Goal: Task Accomplishment & Management: Use online tool/utility

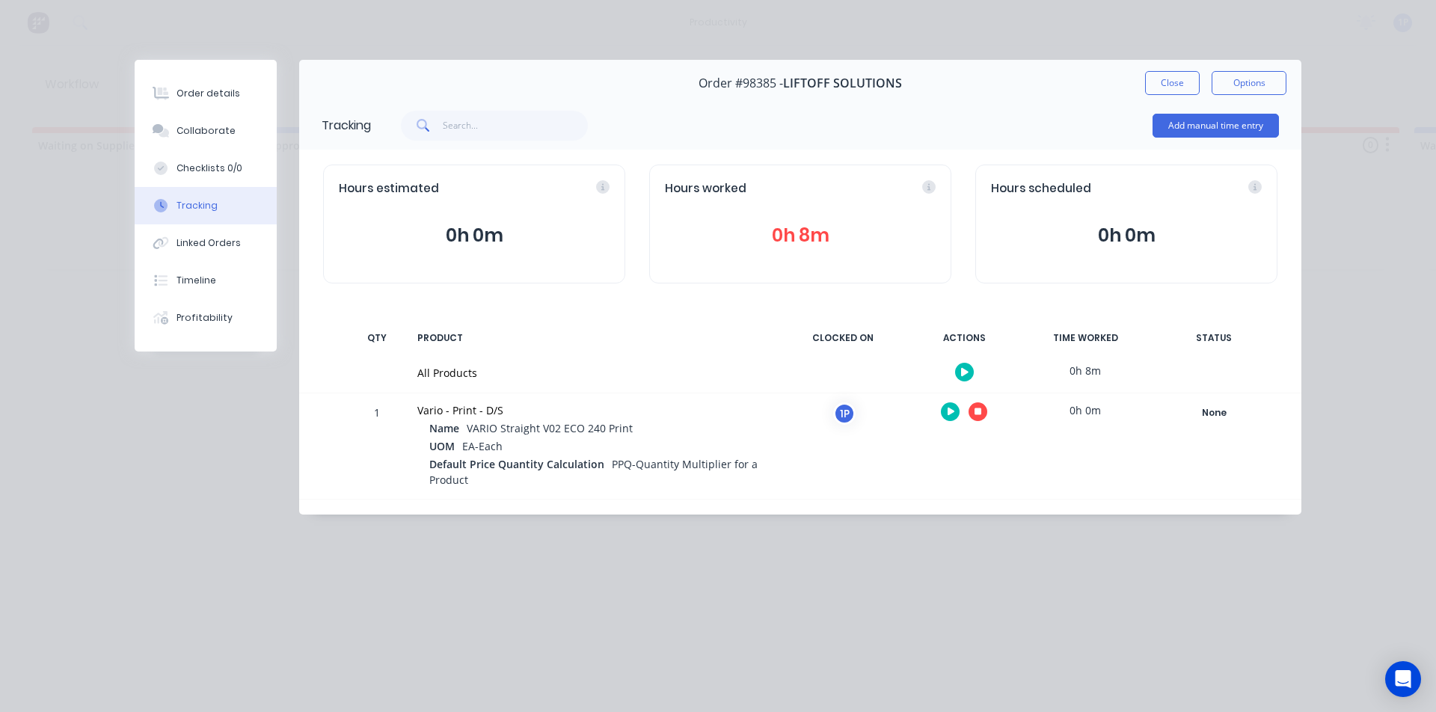
click at [981, 418] on button "button" at bounding box center [978, 411] width 19 height 19
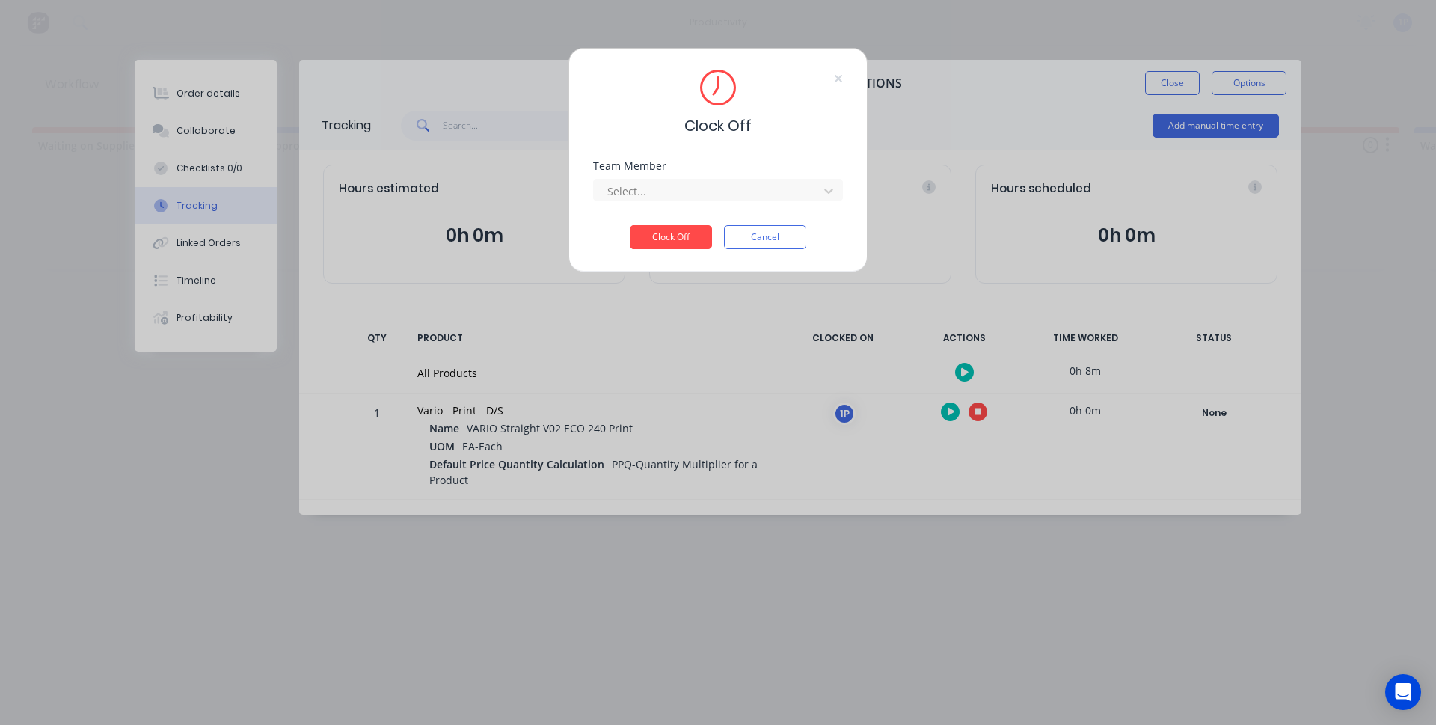
click at [676, 209] on div "Team Member Select..." at bounding box center [718, 193] width 250 height 64
click at [652, 188] on div at bounding box center [708, 191] width 205 height 19
click at [651, 224] on div "1Roll to Roll Printing" at bounding box center [718, 224] width 250 height 28
click at [654, 229] on button "Clock Off" at bounding box center [671, 237] width 82 height 24
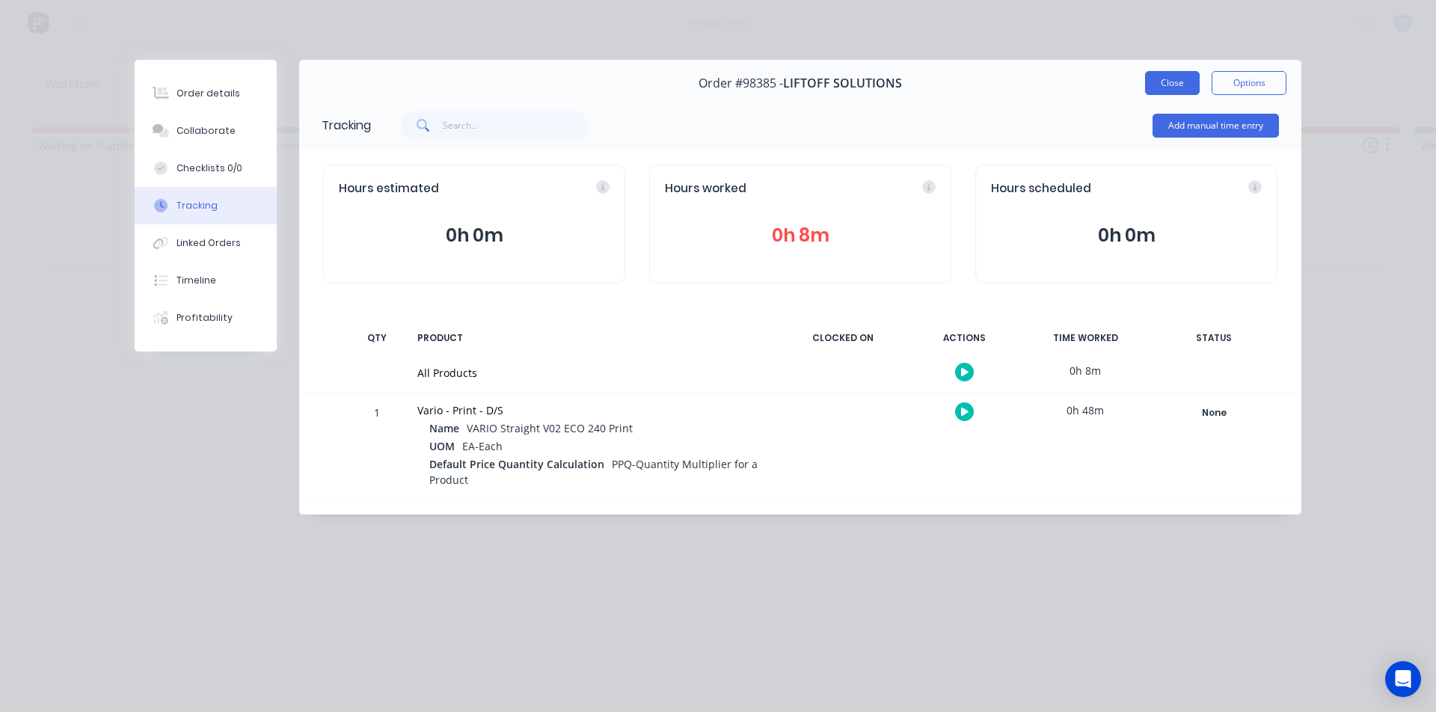
click at [1176, 77] on button "Close" at bounding box center [1172, 83] width 55 height 24
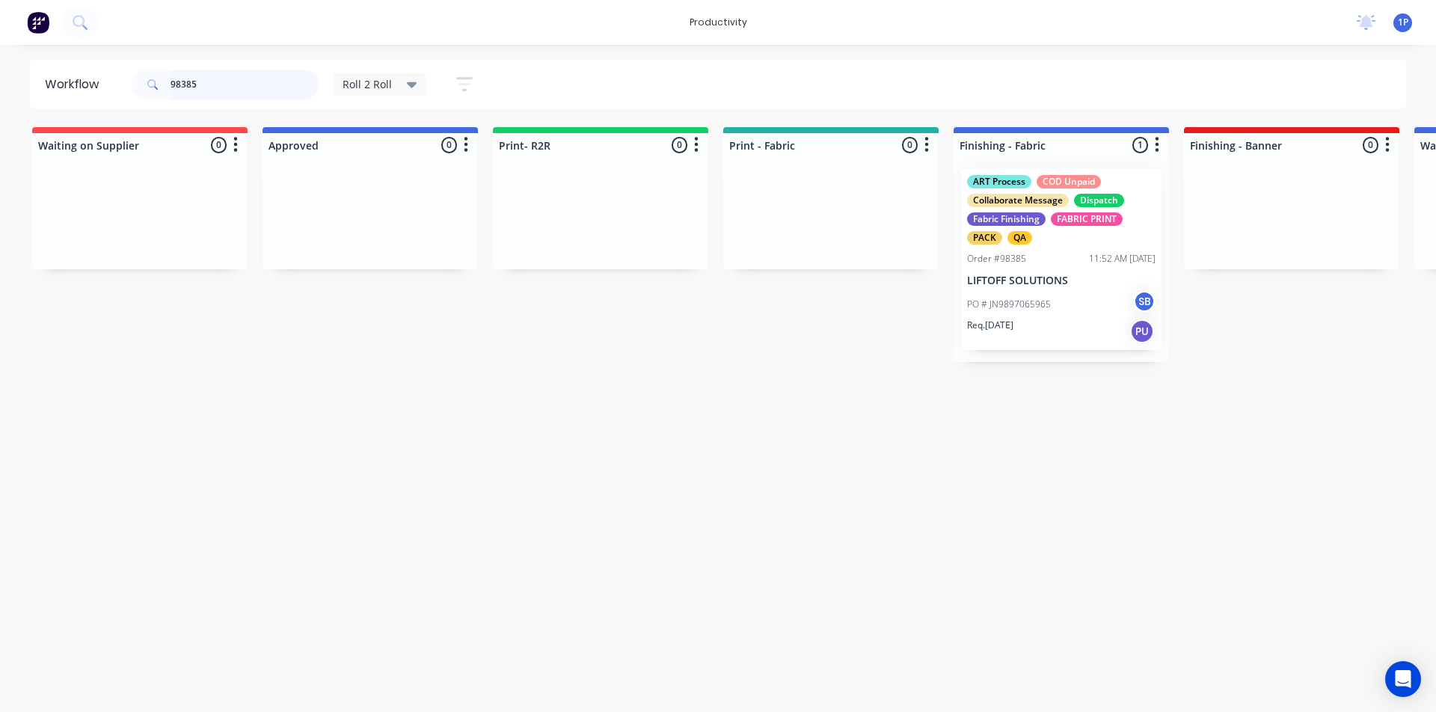
drag, startPoint x: 196, startPoint y: 88, endPoint x: 98, endPoint y: 111, distance: 100.7
click at [98, 111] on div "Workflow 98385 Roll 2 Roll Save new view None edit Roll 2 Roll (Default) edit A…" at bounding box center [718, 371] width 1436 height 622
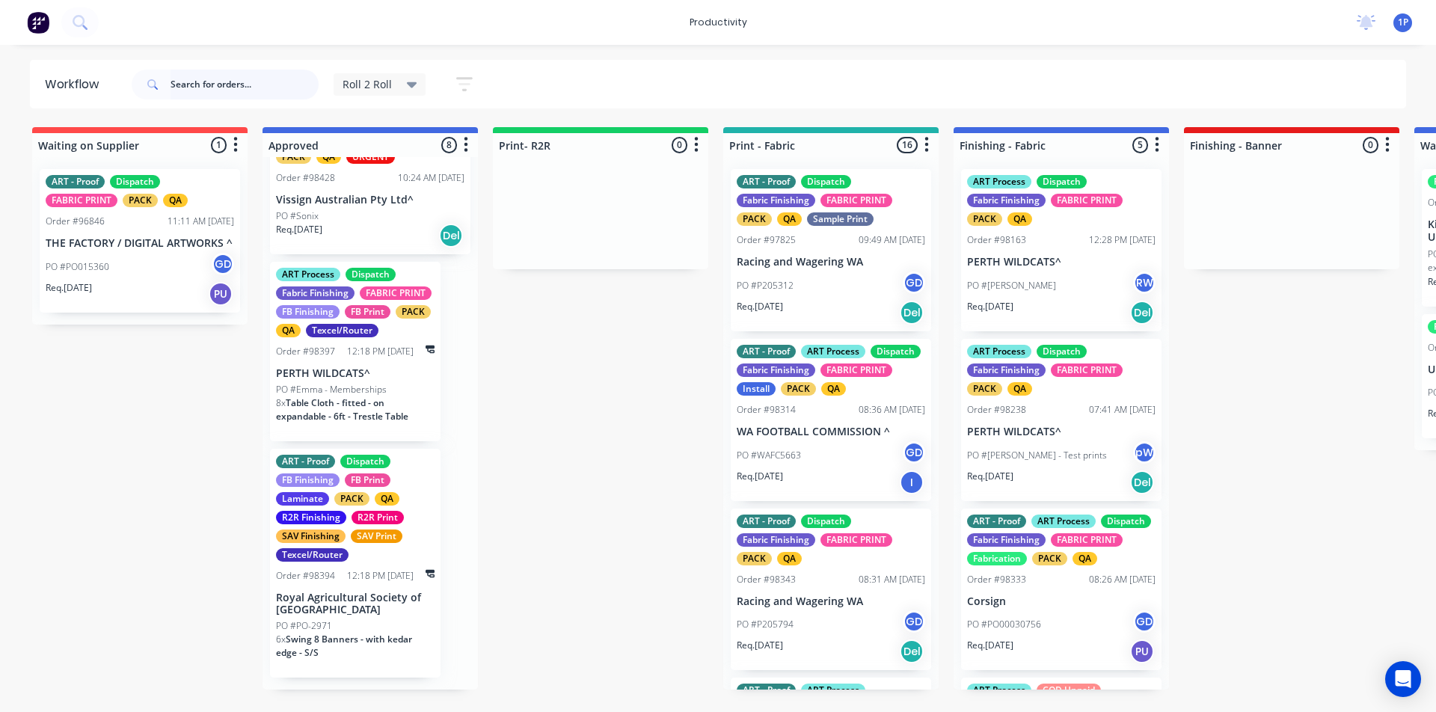
scroll to position [935, 0]
click at [242, 85] on input "text" at bounding box center [245, 85] width 148 height 30
type input "98400"
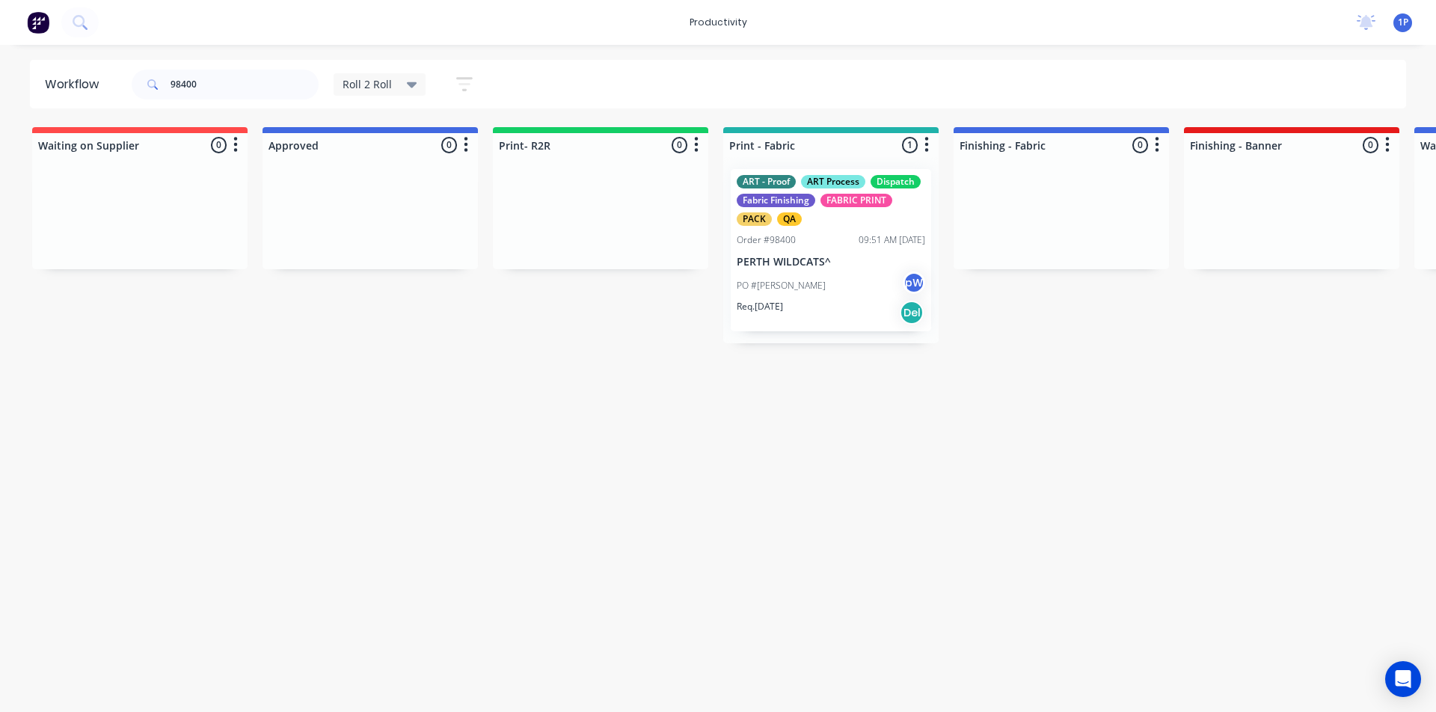
click at [810, 268] on p "PERTH WILDCATS^" at bounding box center [831, 262] width 188 height 13
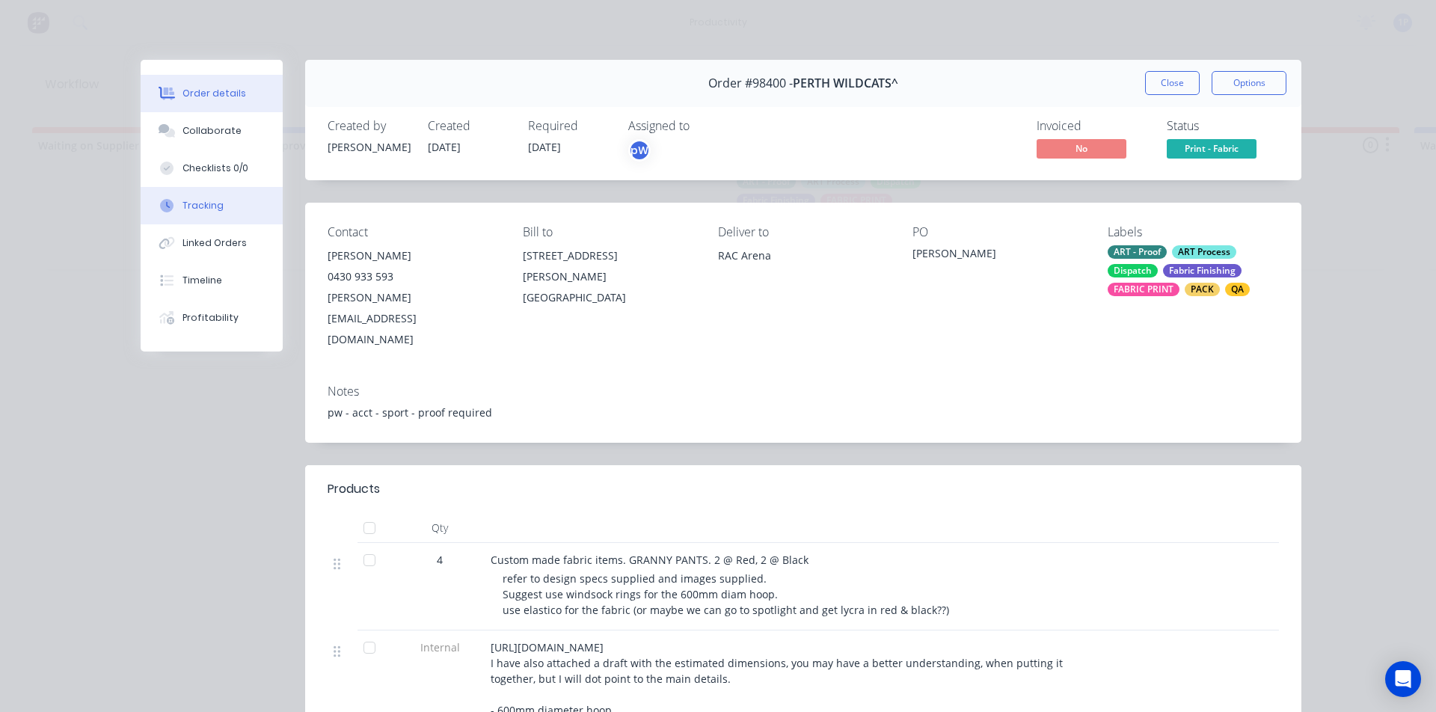
click at [188, 201] on div "Tracking" at bounding box center [202, 205] width 41 height 13
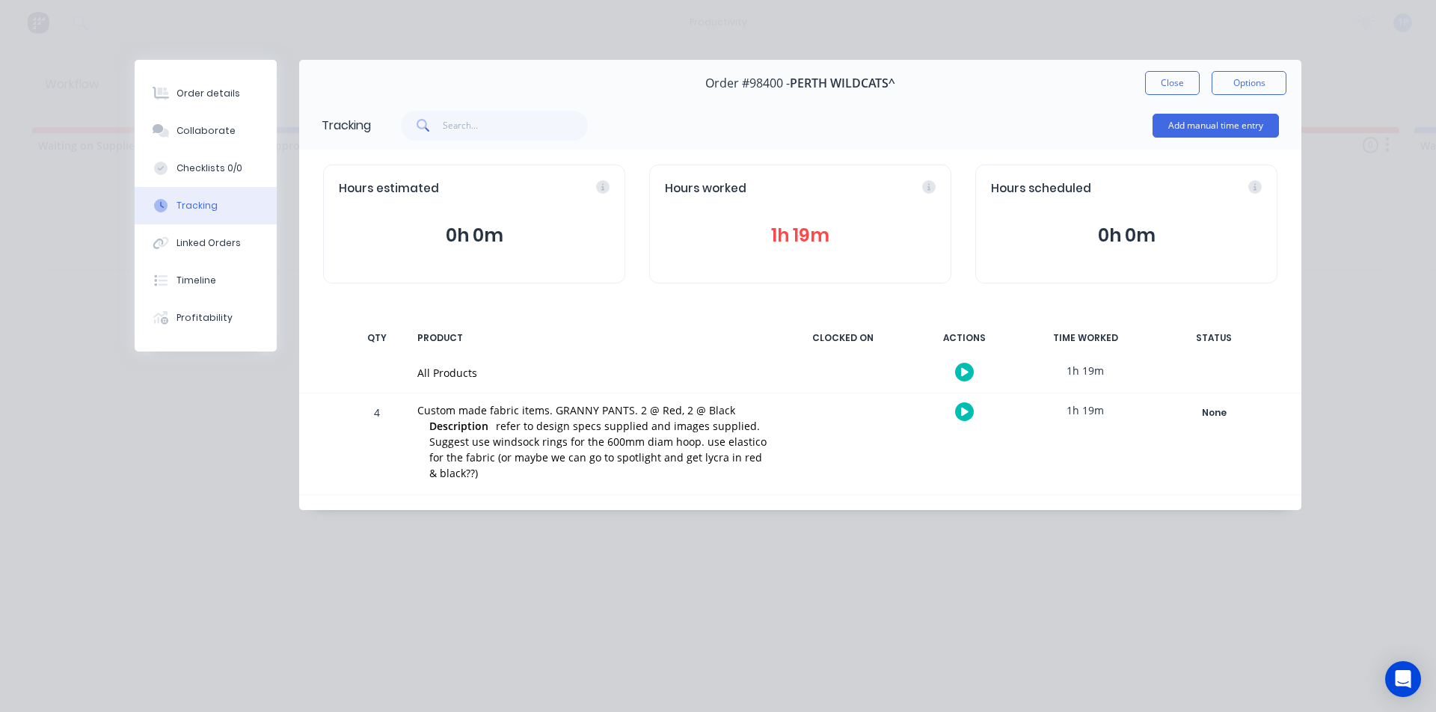
click at [960, 412] on button "button" at bounding box center [964, 411] width 19 height 19
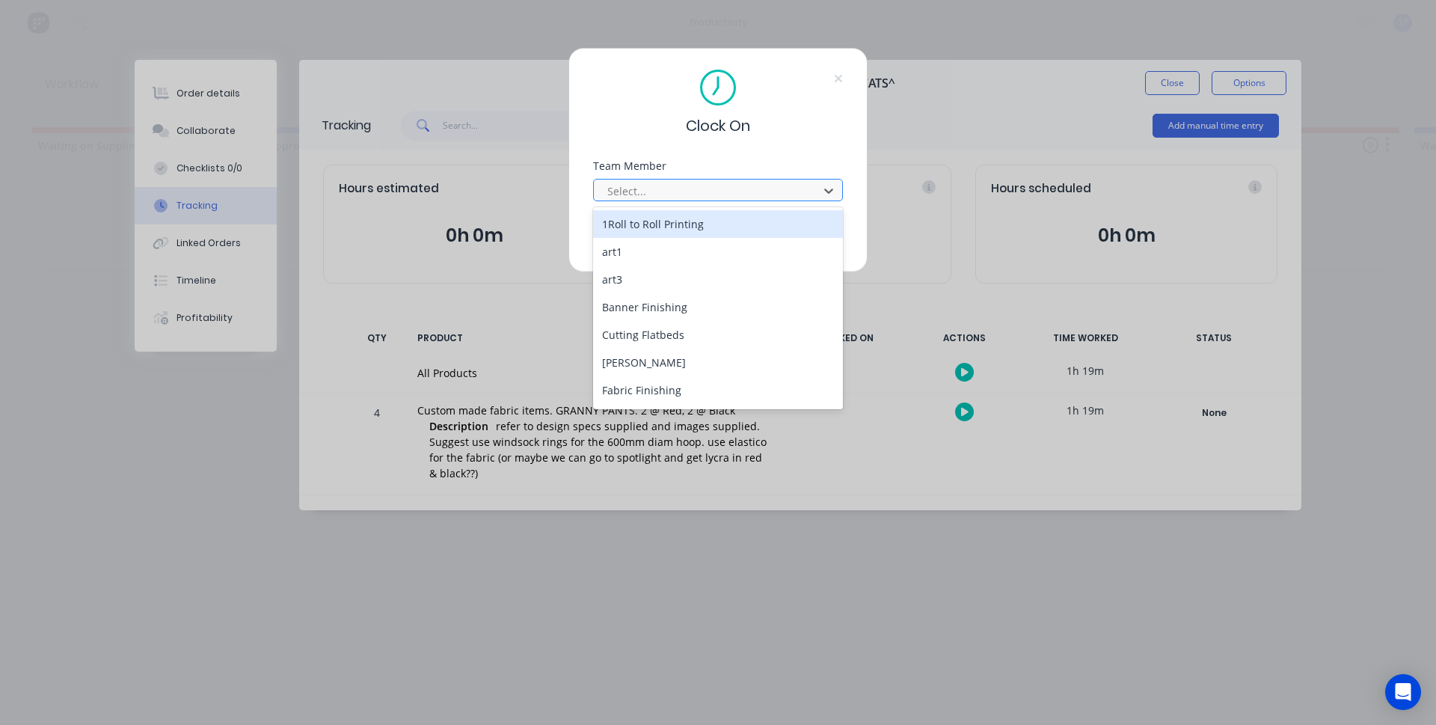
click at [688, 184] on div at bounding box center [708, 191] width 205 height 19
click at [664, 225] on div "1Roll to Roll Printing" at bounding box center [718, 224] width 250 height 28
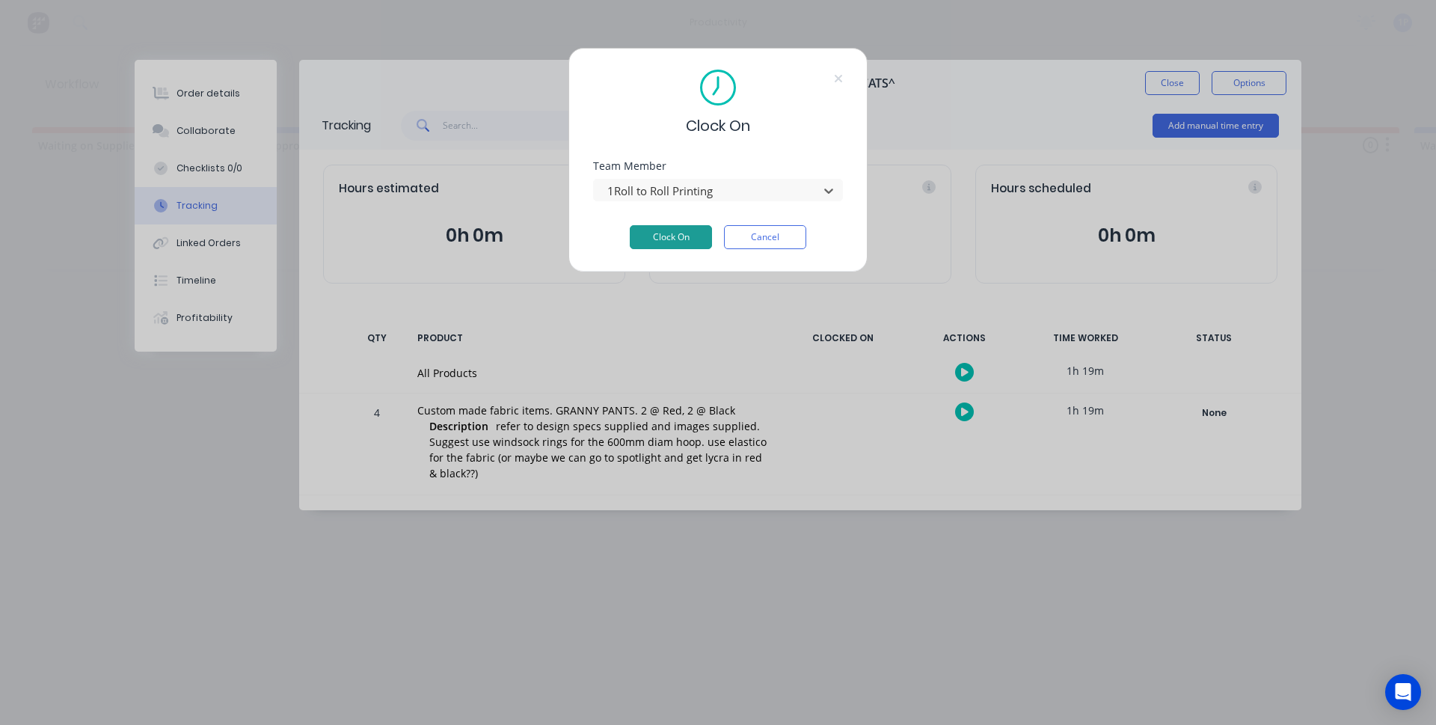
click at [664, 232] on button "Clock On" at bounding box center [671, 237] width 82 height 24
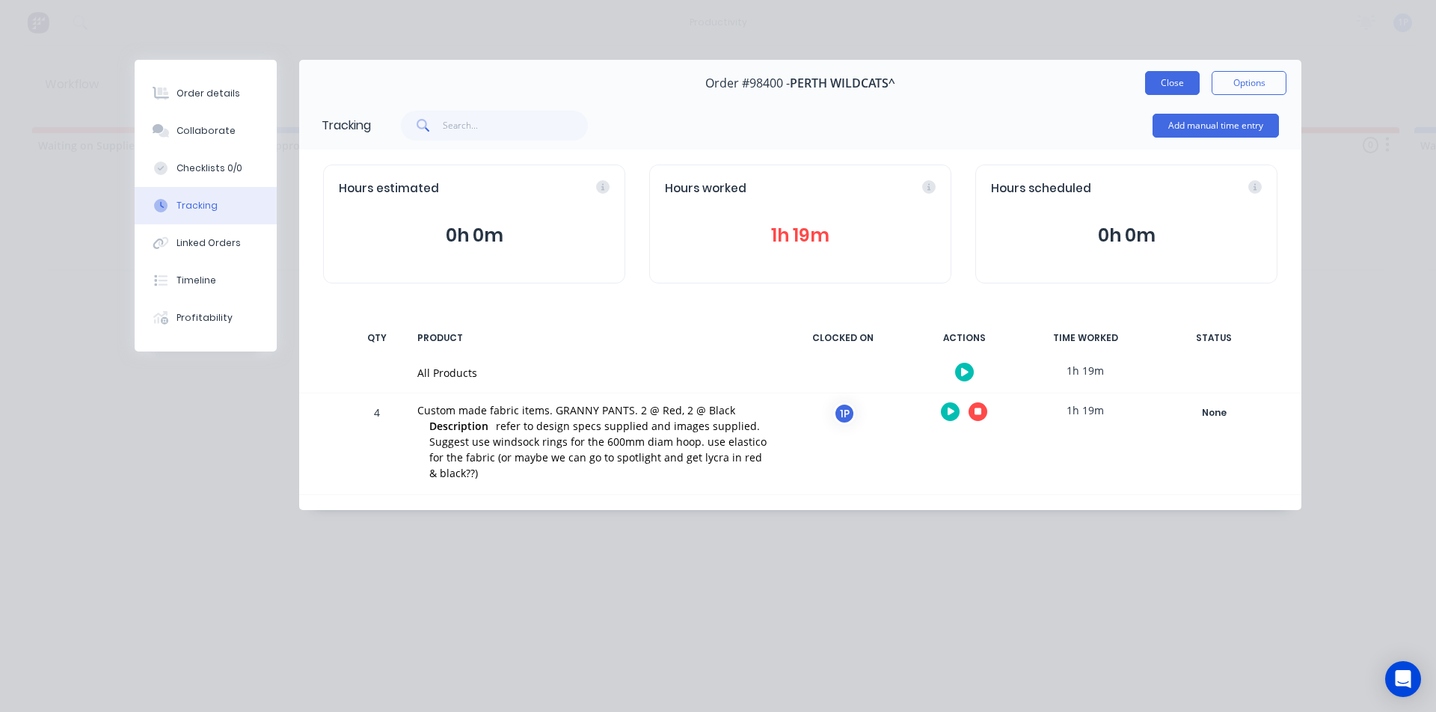
click at [1177, 82] on button "Close" at bounding box center [1172, 83] width 55 height 24
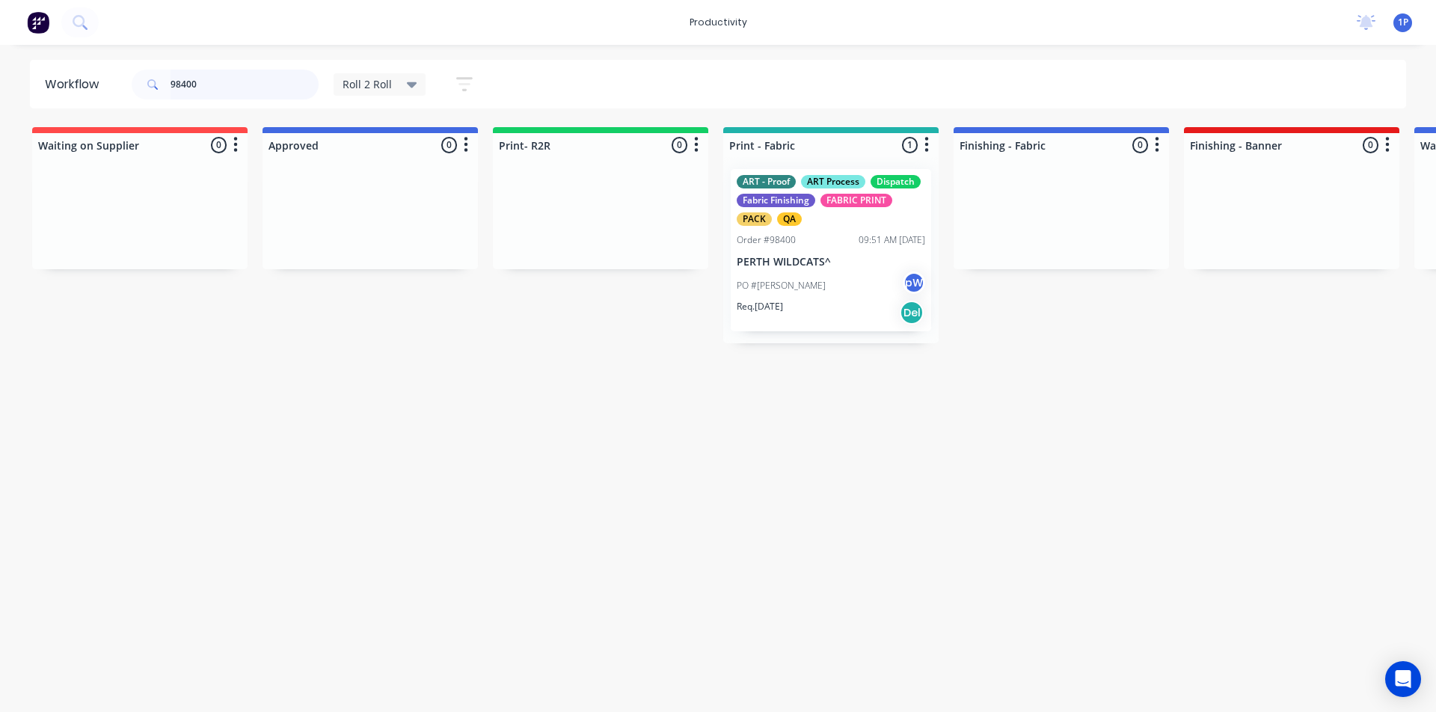
drag, startPoint x: 152, startPoint y: 101, endPoint x: 105, endPoint y: 107, distance: 47.5
click at [105, 107] on header "Workflow 98400 Roll 2 Roll Save new view None edit Roll 2 Roll (Default) edit A…" at bounding box center [718, 84] width 1377 height 49
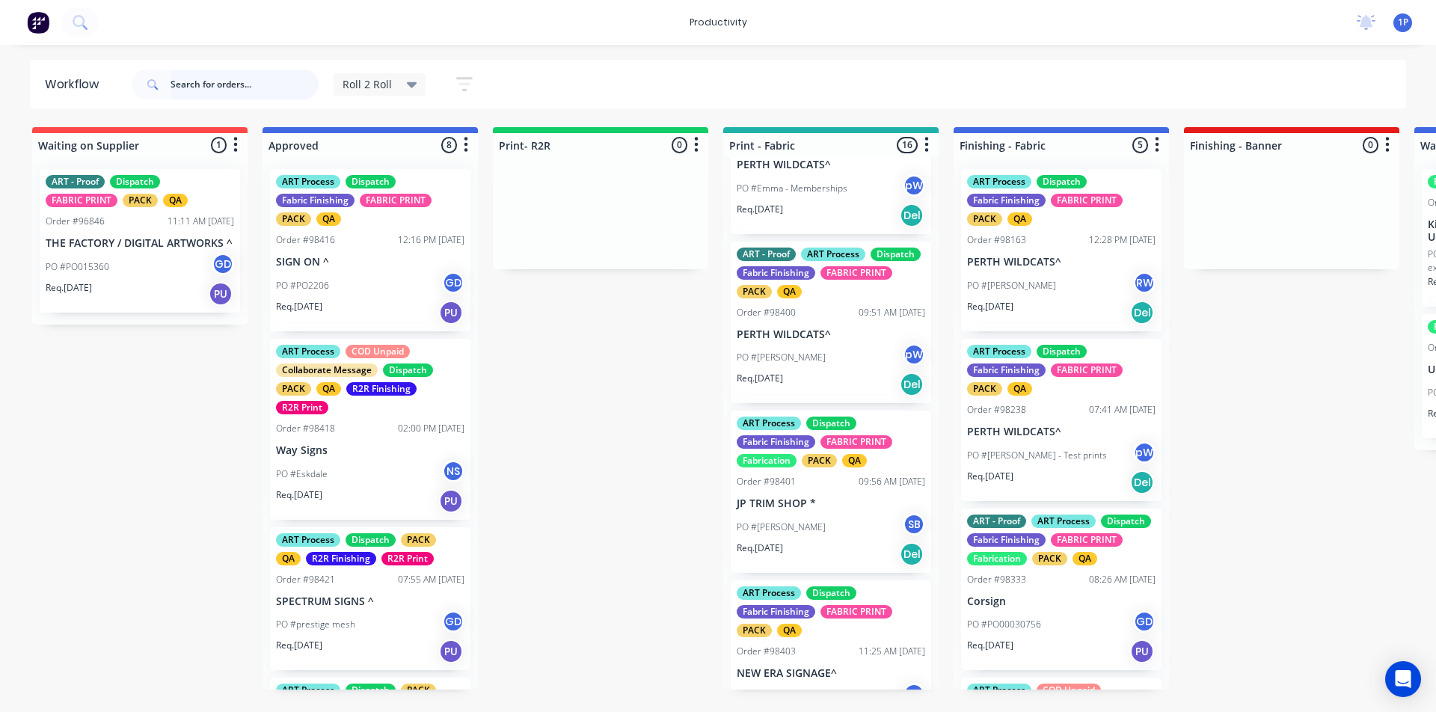
scroll to position [2044, 0]
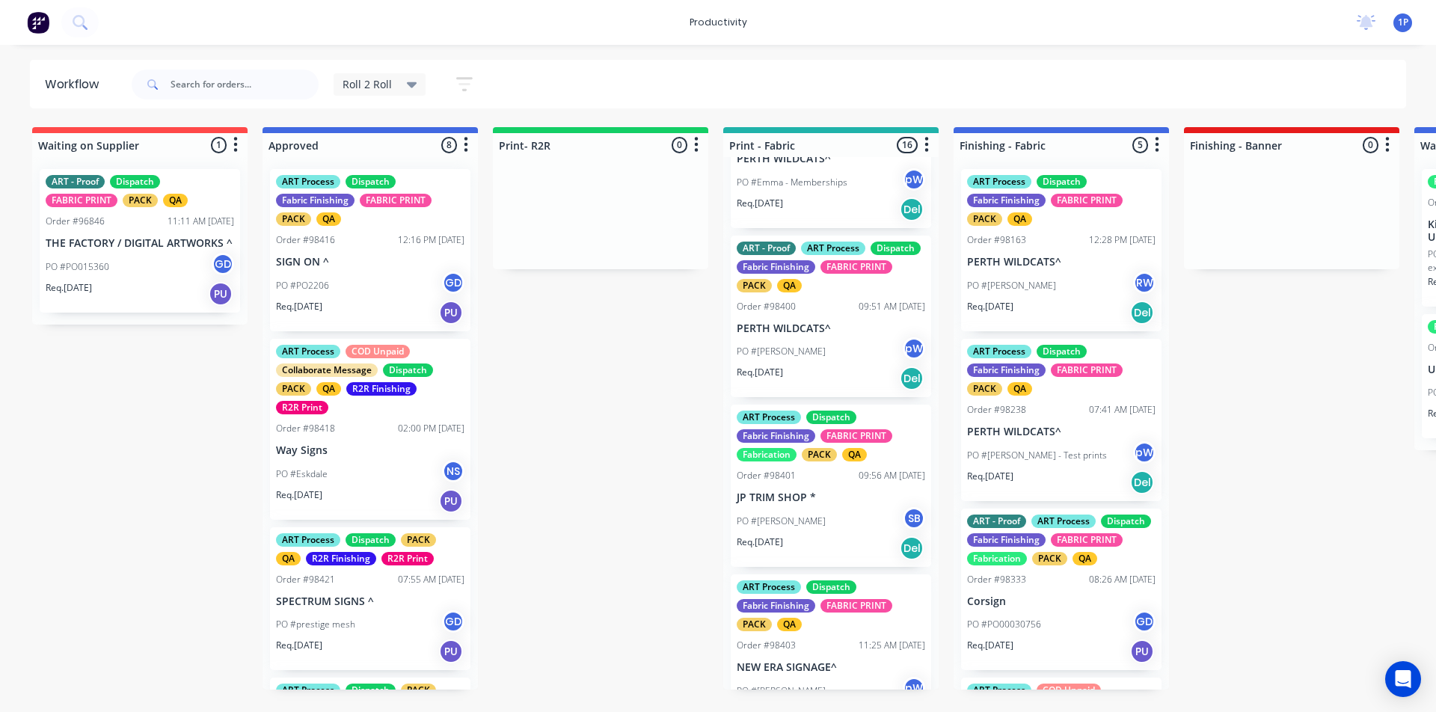
click at [810, 335] on p "PERTH WILDCATS^" at bounding box center [831, 328] width 188 height 13
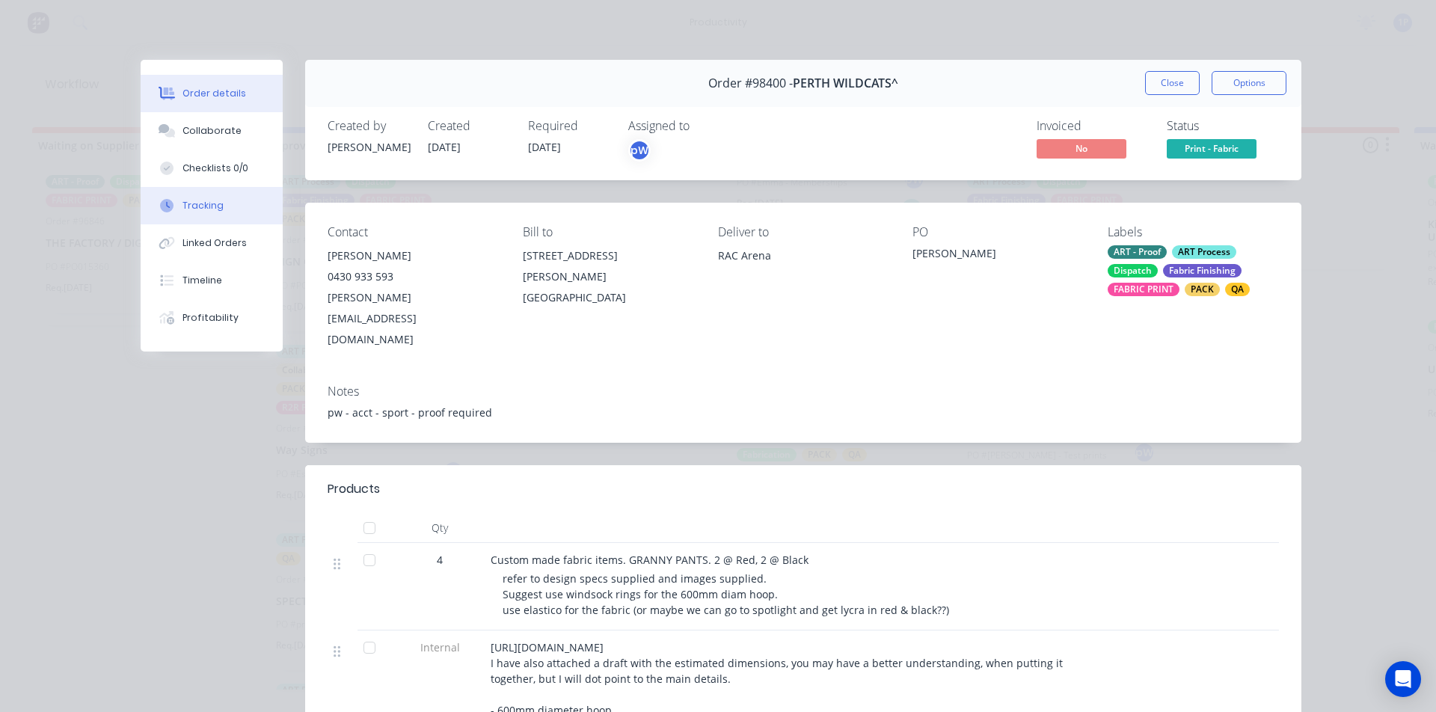
click at [163, 199] on icon at bounding box center [166, 205] width 13 height 13
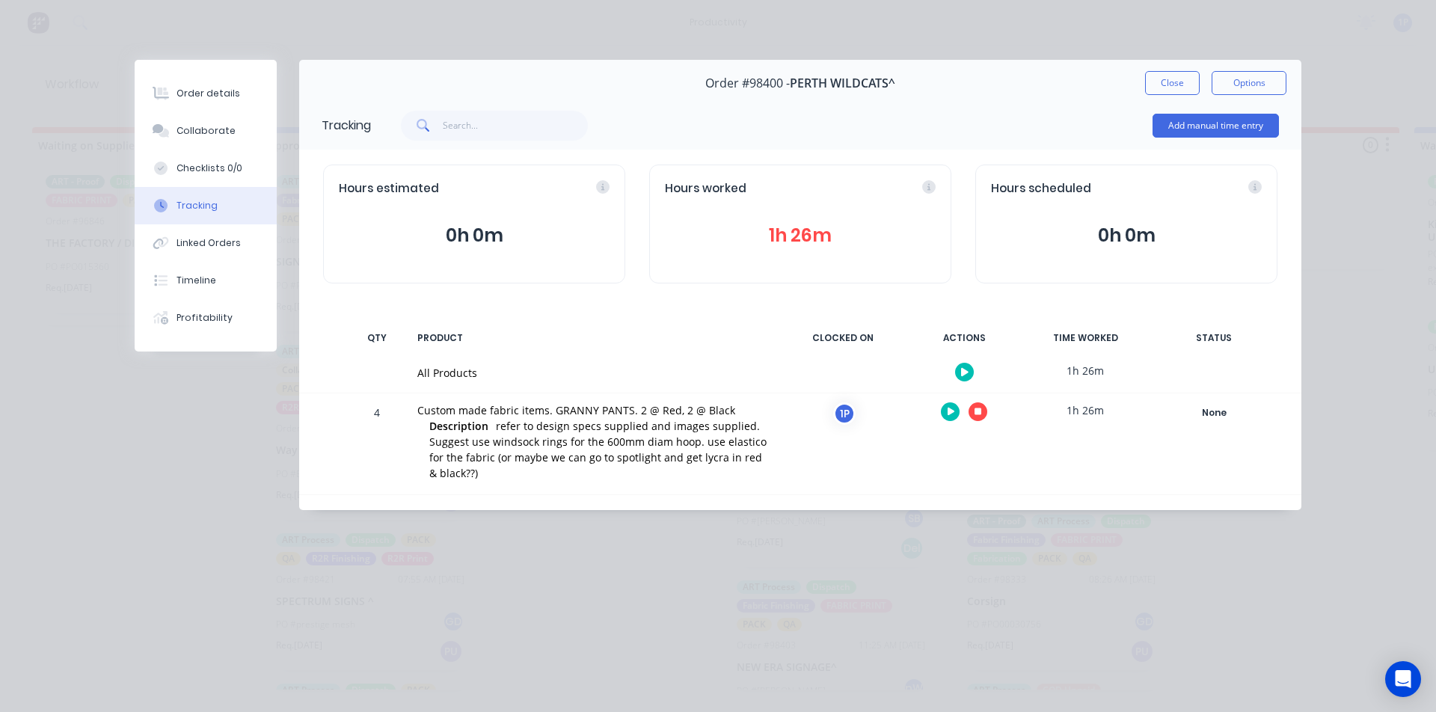
click at [980, 414] on icon "button" at bounding box center [978, 411] width 7 height 7
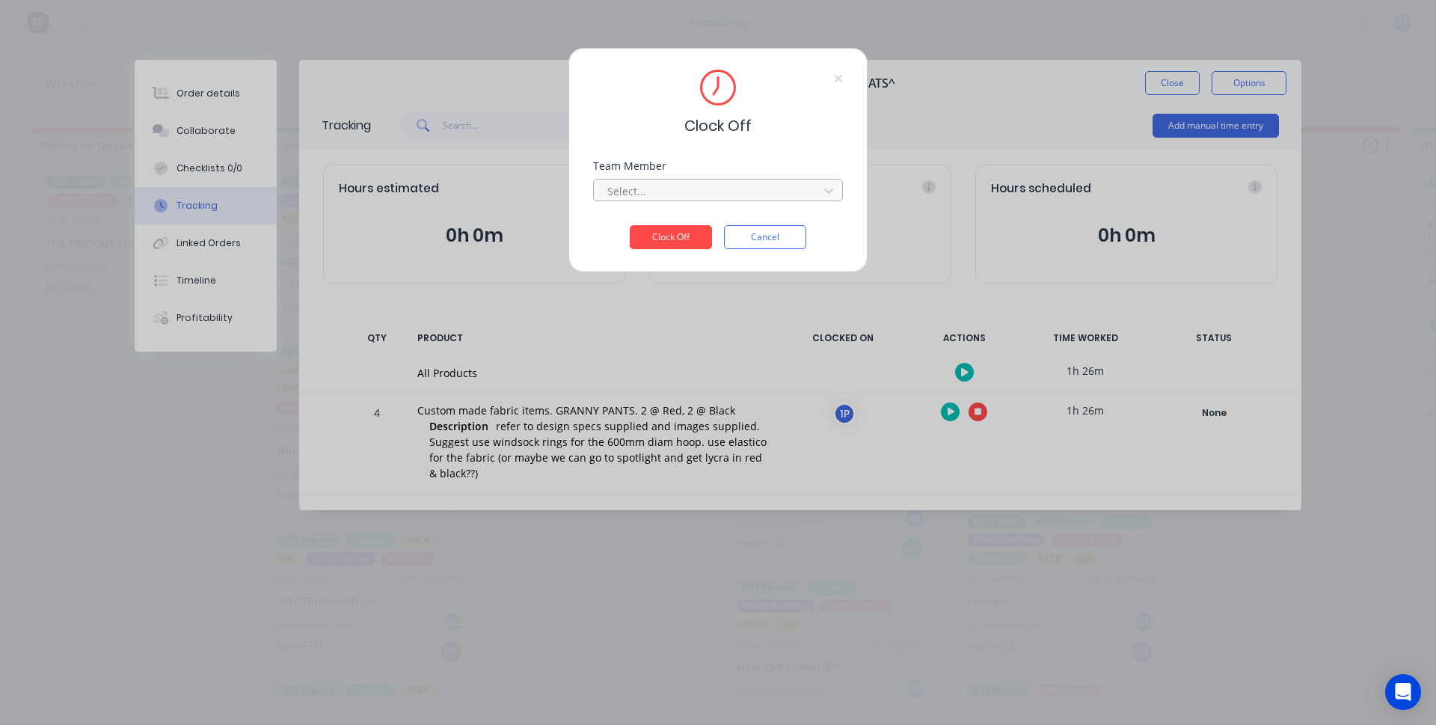
click at [788, 190] on div at bounding box center [708, 191] width 205 height 19
click at [673, 220] on div "1Roll to Roll Printing" at bounding box center [718, 224] width 250 height 28
click at [671, 230] on button "Clock Off" at bounding box center [671, 237] width 82 height 24
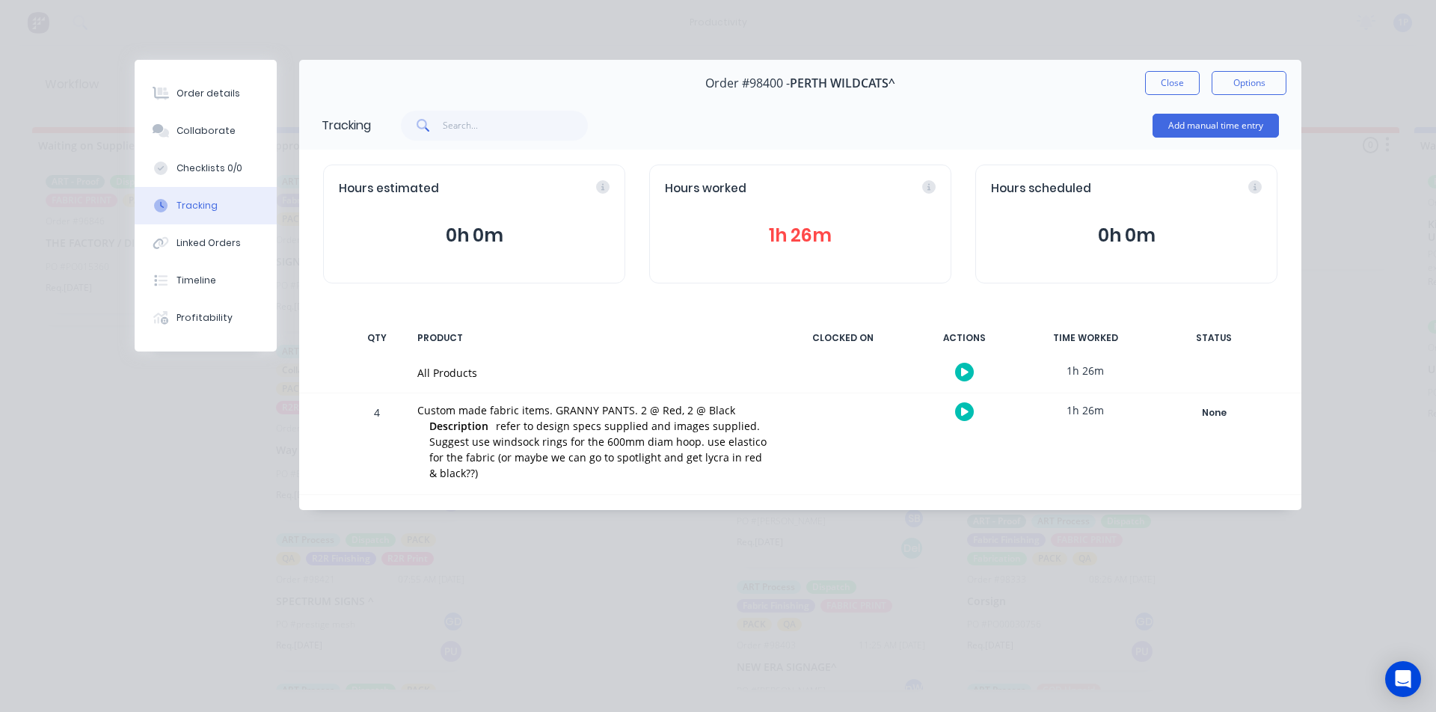
click at [1162, 73] on button "Close" at bounding box center [1172, 83] width 55 height 24
